Goal: Find specific page/section

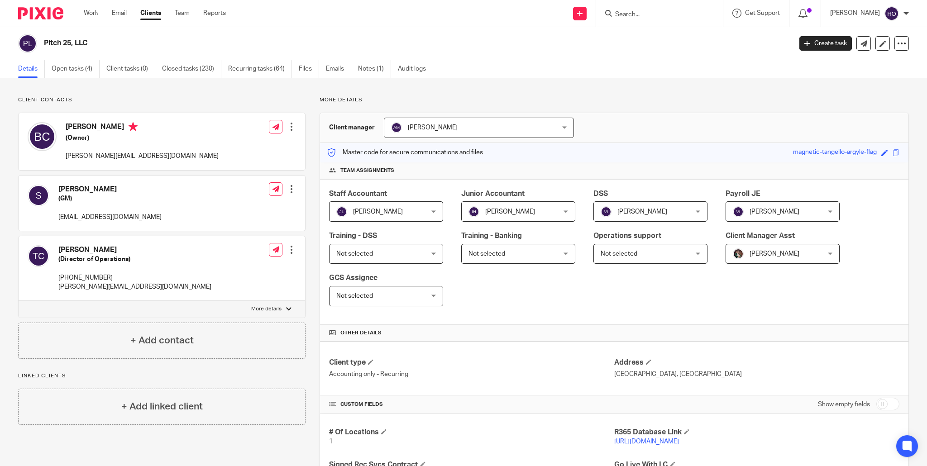
click at [150, 12] on link "Clients" at bounding box center [150, 13] width 21 height 9
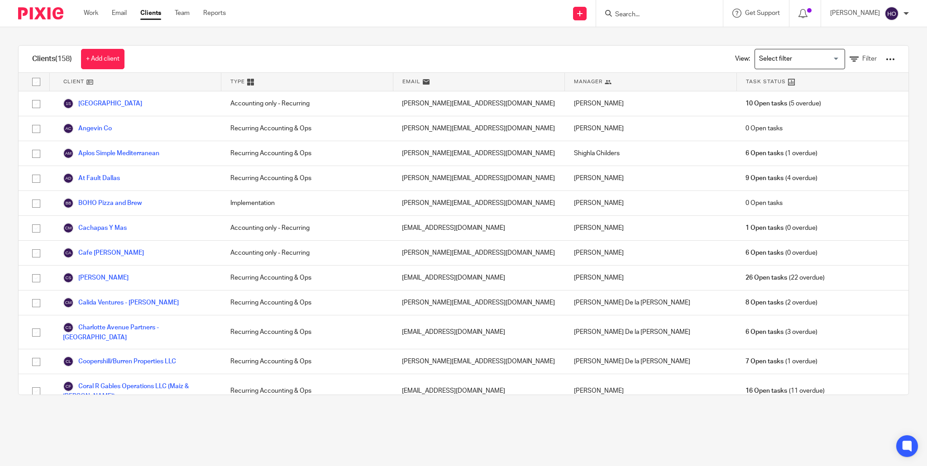
click at [643, 11] on input "Search" at bounding box center [654, 15] width 81 height 8
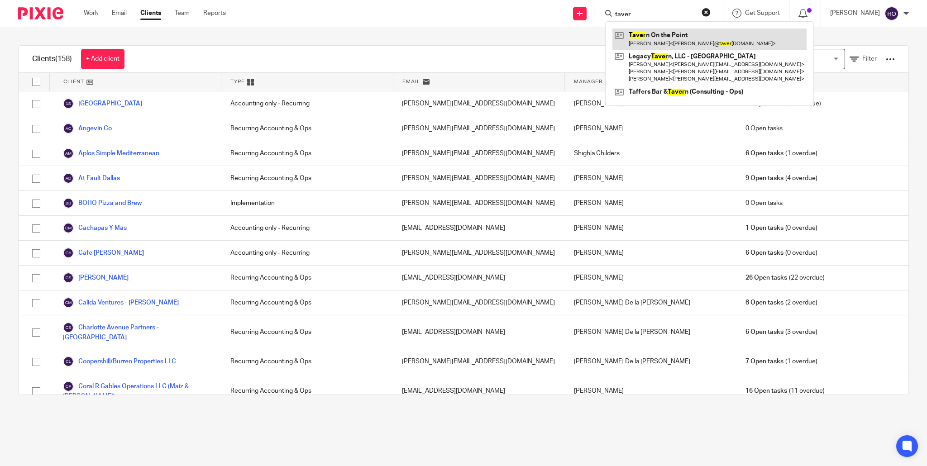
type input "taver"
click at [648, 33] on link at bounding box center [709, 39] width 194 height 21
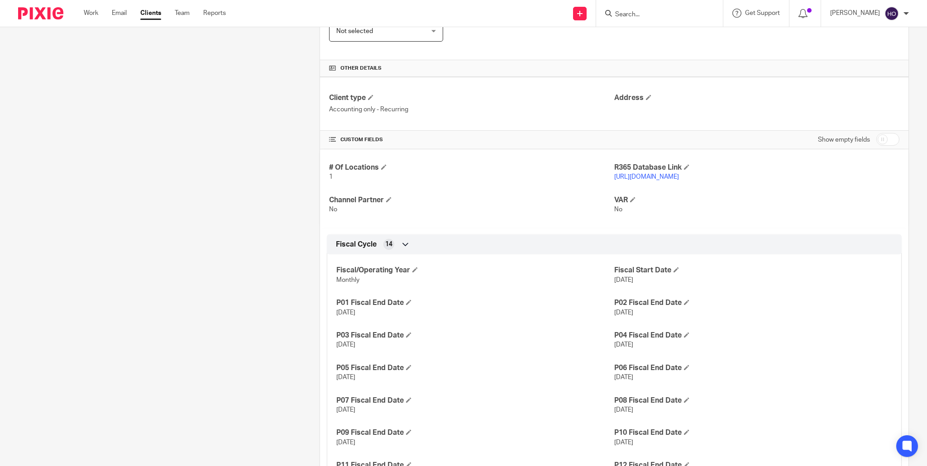
scroll to position [273, 0]
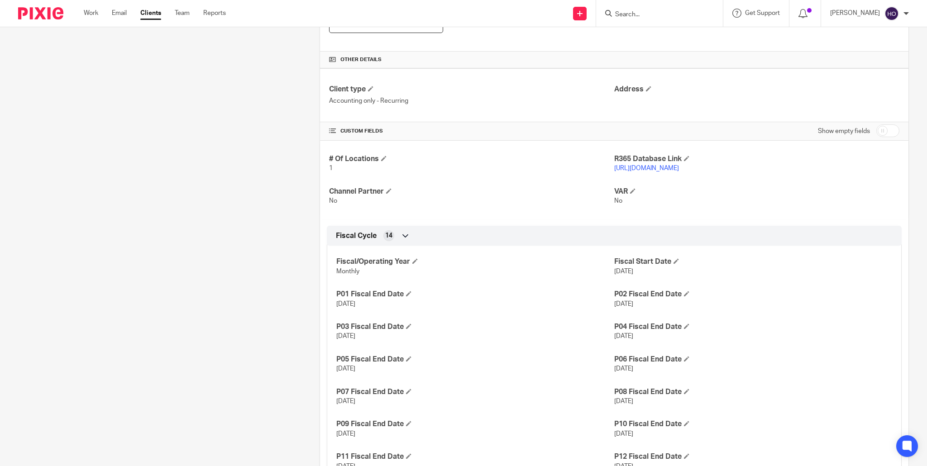
click at [679, 169] on link "[URL][DOMAIN_NAME]" at bounding box center [646, 168] width 65 height 6
